Goal: Information Seeking & Learning: Learn about a topic

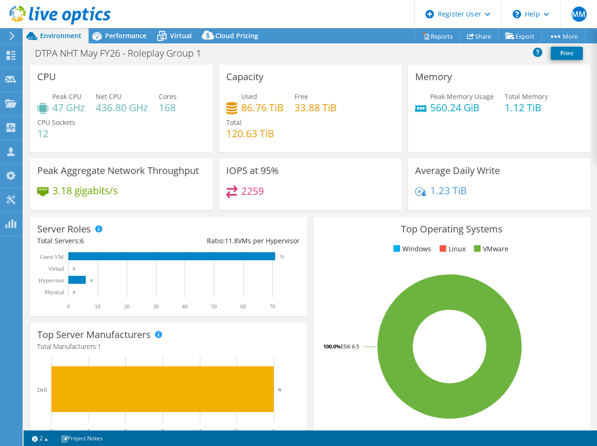
select select "EULondon"
select select "USD"
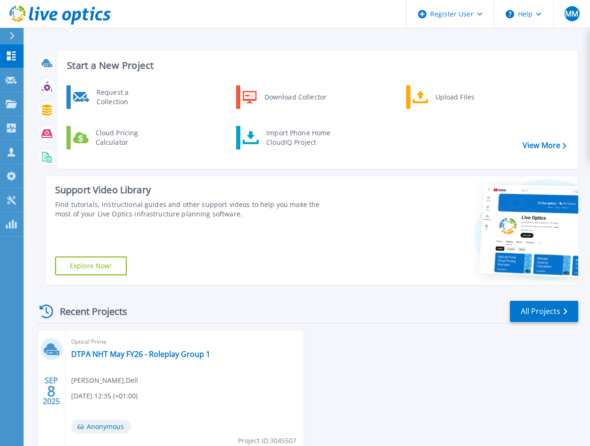
click at [233, 236] on div "Support Video Library Find tutorials, instructional guides and other support vi…" at bounding box center [189, 230] width 286 height 108
click at [116, 352] on link "DTPA NHT May FY26 - Roleplay Group 1" at bounding box center [140, 353] width 139 height 9
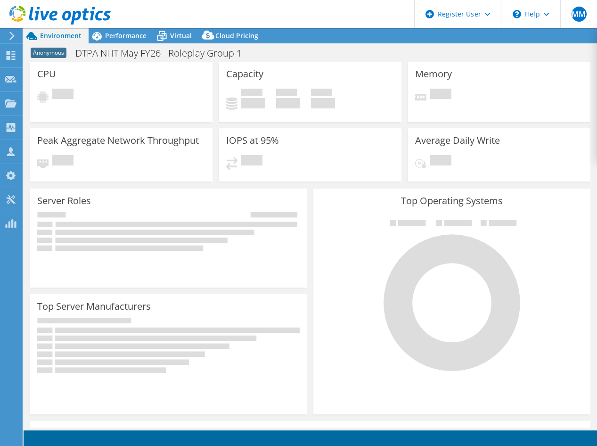
select select "USD"
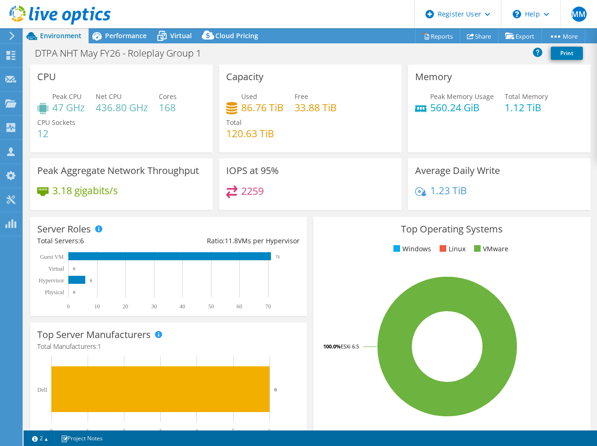
select select "EULondon"
select select "USD"
click at [126, 40] on span "Performance" at bounding box center [125, 35] width 41 height 9
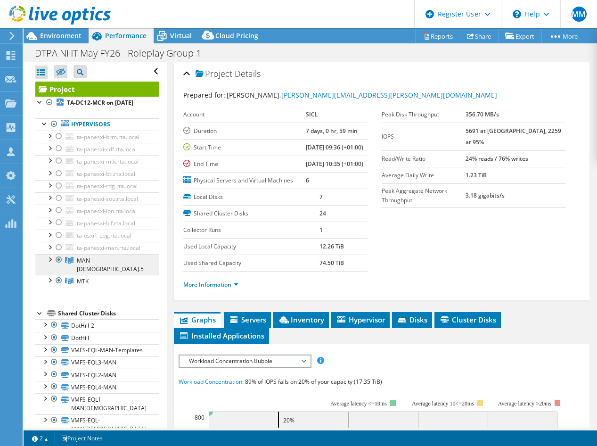
click at [100, 257] on link "MAN 6.5" at bounding box center [97, 264] width 124 height 21
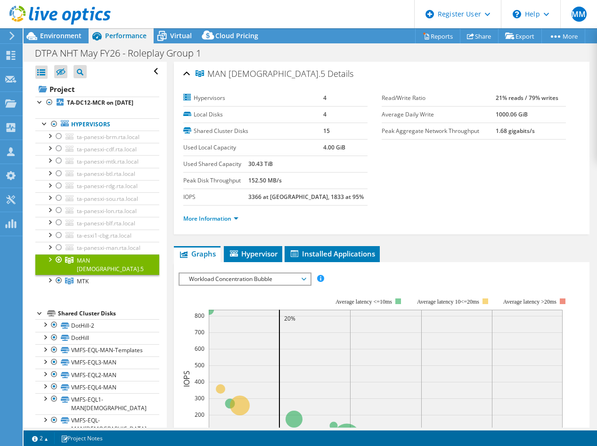
click at [270, 195] on b "3366 at Peak, 1833 at 95%" at bounding box center [306, 197] width 116 height 8
drag, startPoint x: 270, startPoint y: 195, endPoint x: 401, endPoint y: 210, distance: 131.4
click at [403, 211] on ul "More Information" at bounding box center [381, 217] width 397 height 13
click at [277, 194] on b "3366 at Peak, 1833 at 95%" at bounding box center [306, 197] width 116 height 8
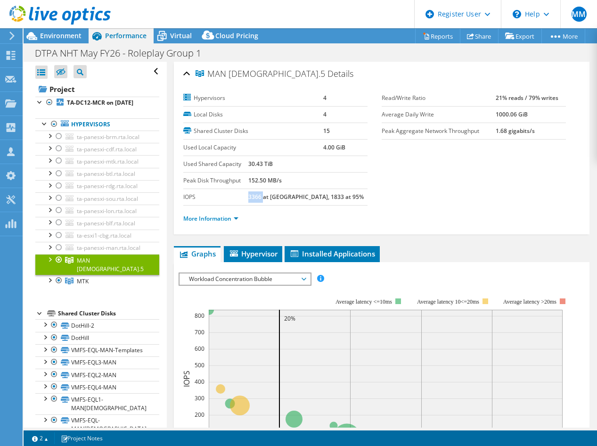
click at [277, 194] on b "3366 at Peak, 1833 at 95%" at bounding box center [306, 197] width 116 height 8
copy b "3366"
click at [92, 275] on link "MTK" at bounding box center [97, 281] width 124 height 12
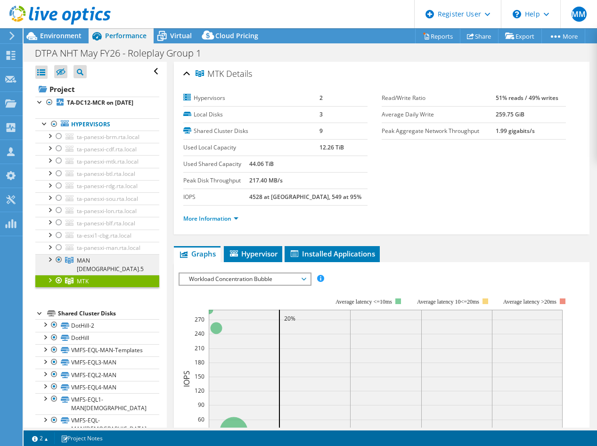
click at [90, 261] on span "MAN 6.5" at bounding box center [110, 264] width 67 height 17
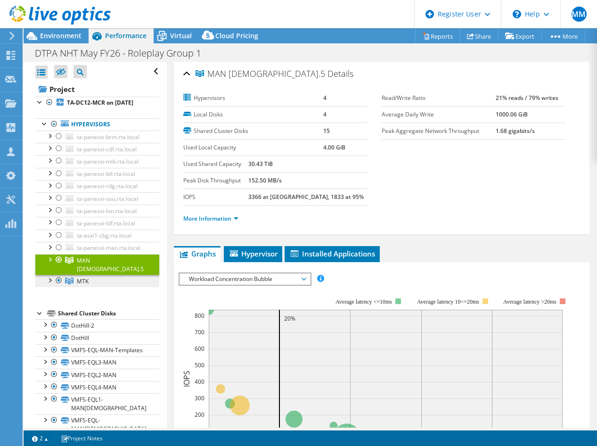
click at [79, 277] on span "MTK" at bounding box center [83, 281] width 12 height 8
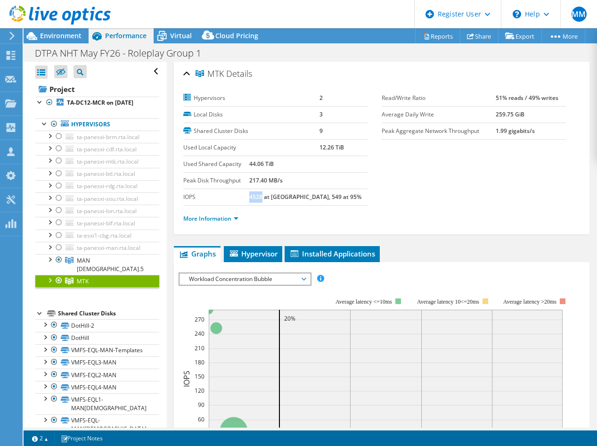
drag, startPoint x: 272, startPoint y: 196, endPoint x: 283, endPoint y: 197, distance: 11.8
click at [283, 197] on b "4528 at Peak, 549 at 95%" at bounding box center [305, 197] width 112 height 8
copy b "4528"
click at [114, 261] on link "MAN 6.5" at bounding box center [97, 264] width 124 height 21
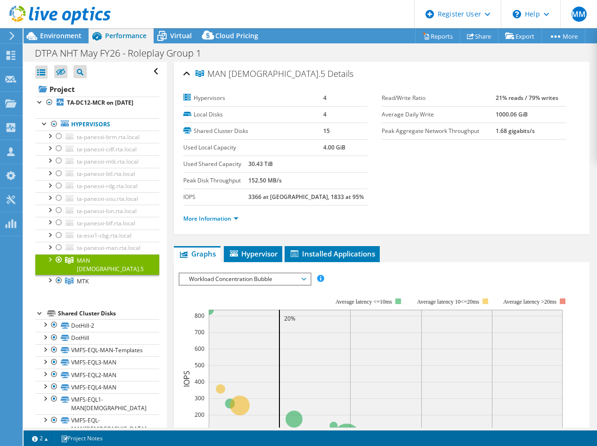
click at [483, 120] on td "Average Daily Write" at bounding box center [439, 114] width 114 height 17
drag, startPoint x: 488, startPoint y: 97, endPoint x: 522, endPoint y: 97, distance: 33.5
click at [522, 97] on tr "Read/Write Ratio 21% reads / 79% writes" at bounding box center [474, 98] width 184 height 17
drag, startPoint x: 522, startPoint y: 97, endPoint x: 507, endPoint y: 123, distance: 30.0
click at [507, 123] on td "1.68 gigabits/s" at bounding box center [531, 131] width 70 height 17
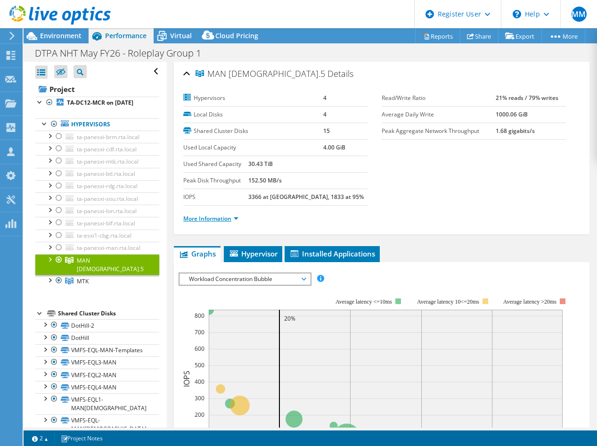
click at [230, 216] on link "More Information" at bounding box center [210, 219] width 55 height 8
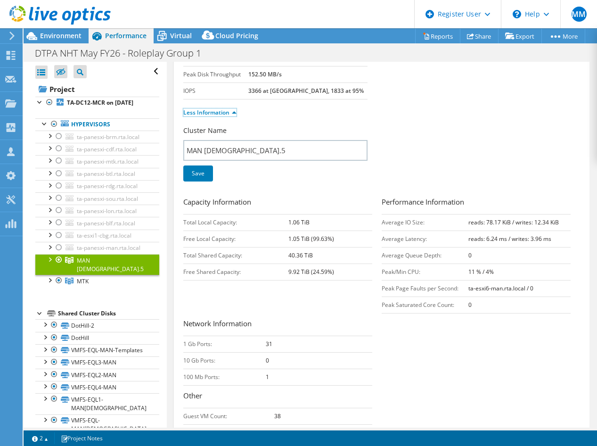
scroll to position [141, 0]
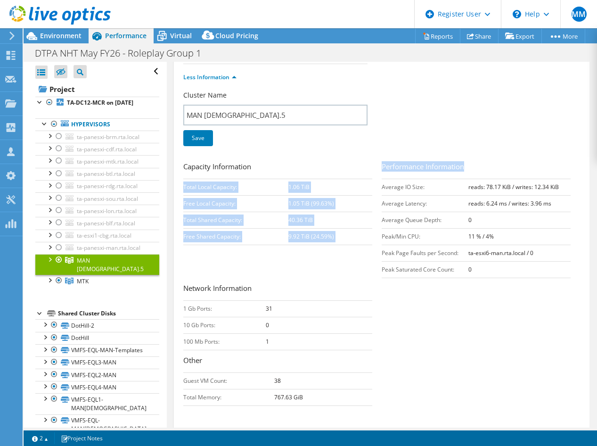
drag, startPoint x: 378, startPoint y: 186, endPoint x: 548, endPoint y: 178, distance: 170.9
click at [548, 178] on div "Capacity Information Total Local Capacity: 1.06 TiB Free Local Capacity: 1.05 T…" at bounding box center [381, 285] width 397 height 249
drag, startPoint x: 548, startPoint y: 178, endPoint x: 552, endPoint y: 185, distance: 7.8
click at [552, 185] on b "reads: 78.17 KiB / writes: 12.34 KiB" at bounding box center [514, 187] width 91 height 8
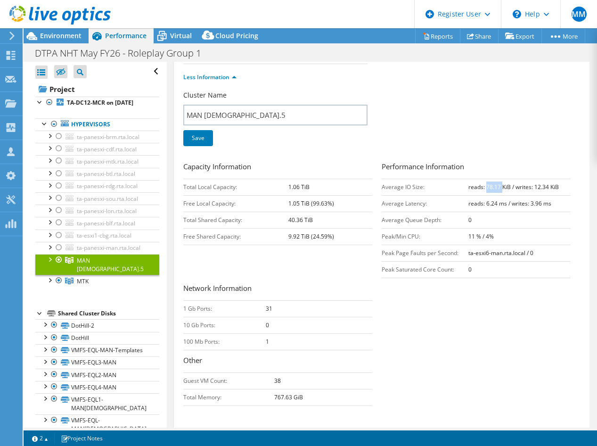
drag, startPoint x: 482, startPoint y: 188, endPoint x: 499, endPoint y: 190, distance: 16.6
click at [499, 190] on b "reads: 78.17 KiB / writes: 12.34 KiB" at bounding box center [514, 187] width 91 height 8
click at [87, 263] on span "MAN 6.5" at bounding box center [110, 264] width 67 height 17
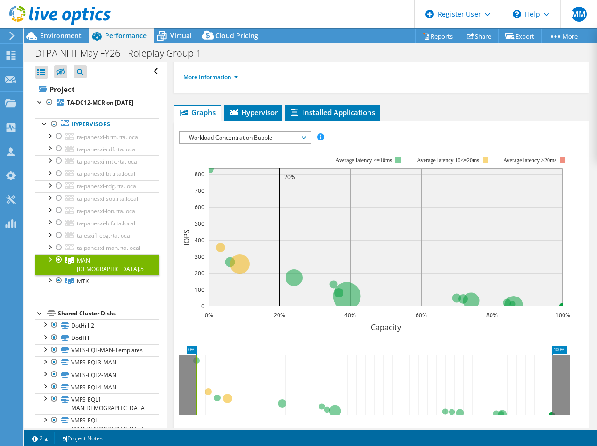
click at [87, 263] on span "MAN 6.5" at bounding box center [110, 264] width 67 height 17
click at [215, 73] on link "More Information" at bounding box center [210, 77] width 55 height 8
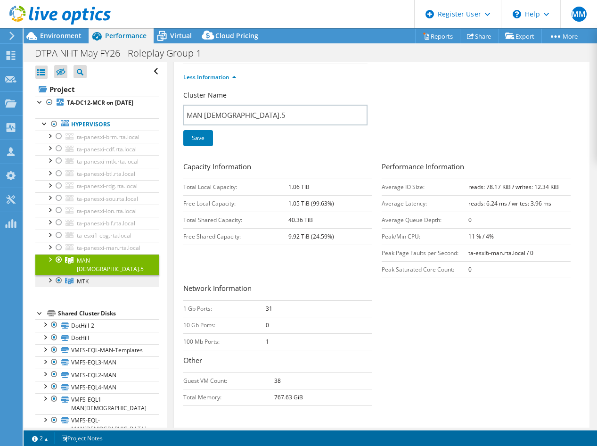
click at [138, 275] on link "MTK" at bounding box center [97, 281] width 124 height 12
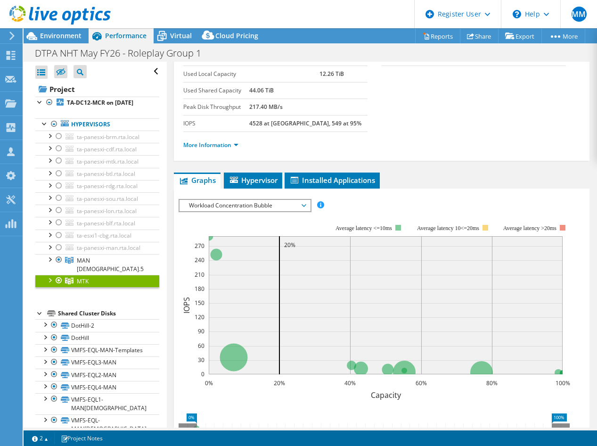
scroll to position [47, 0]
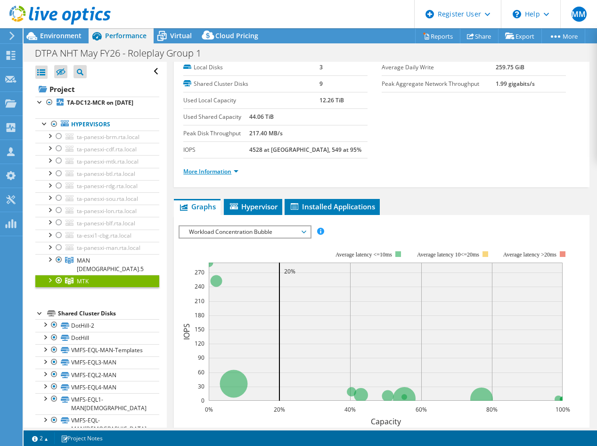
click at [194, 172] on link "More Information" at bounding box center [210, 171] width 55 height 8
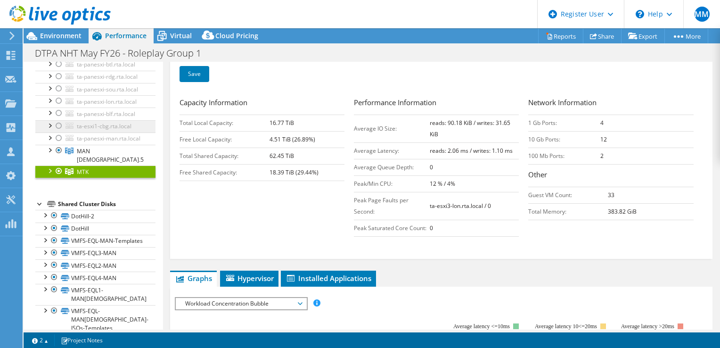
scroll to position [111, 0]
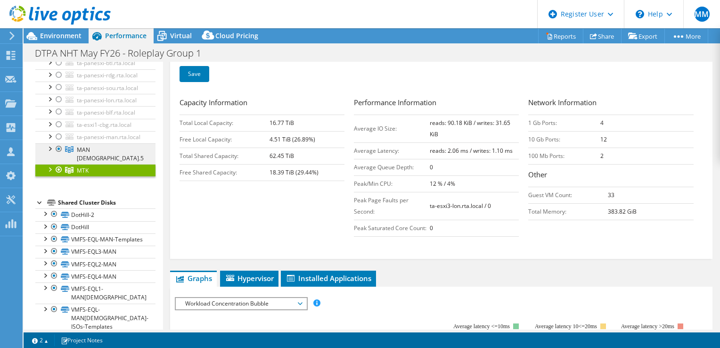
click at [94, 162] on span "MAN 6.5" at bounding box center [110, 154] width 67 height 17
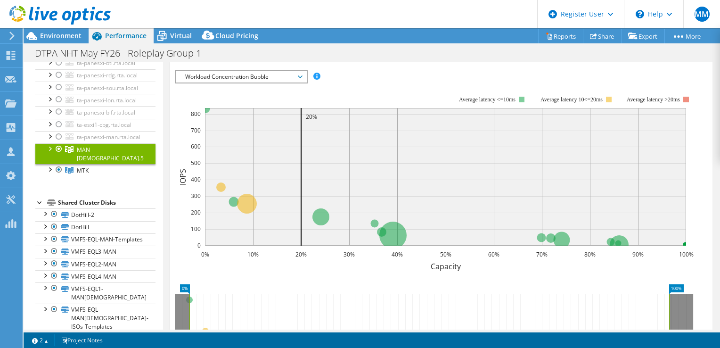
scroll to position [0, 0]
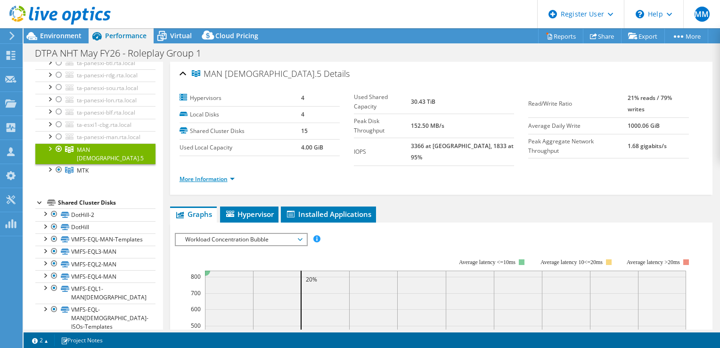
click at [190, 175] on link "More Information" at bounding box center [207, 179] width 55 height 8
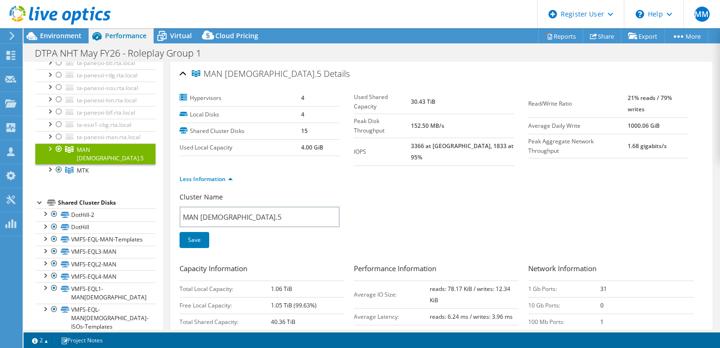
click at [597, 130] on td "1000.06 GiB" at bounding box center [658, 125] width 61 height 17
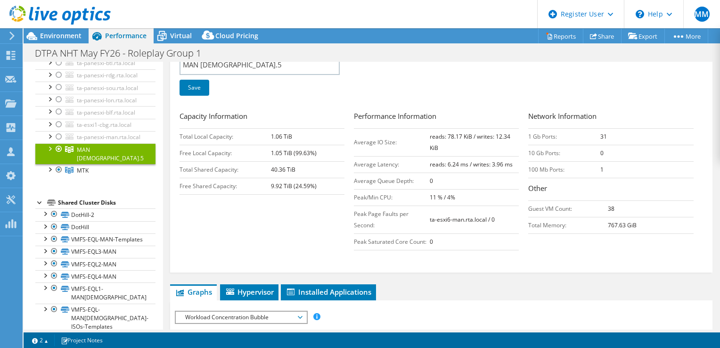
scroll to position [147, 0]
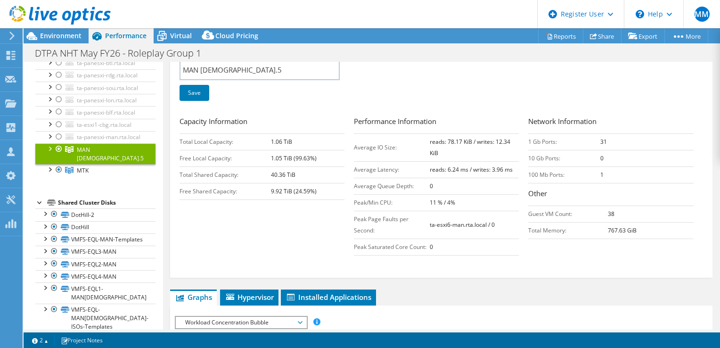
click at [407, 135] on td "Average IO Size:" at bounding box center [392, 147] width 76 height 28
